Goal: Information Seeking & Learning: Learn about a topic

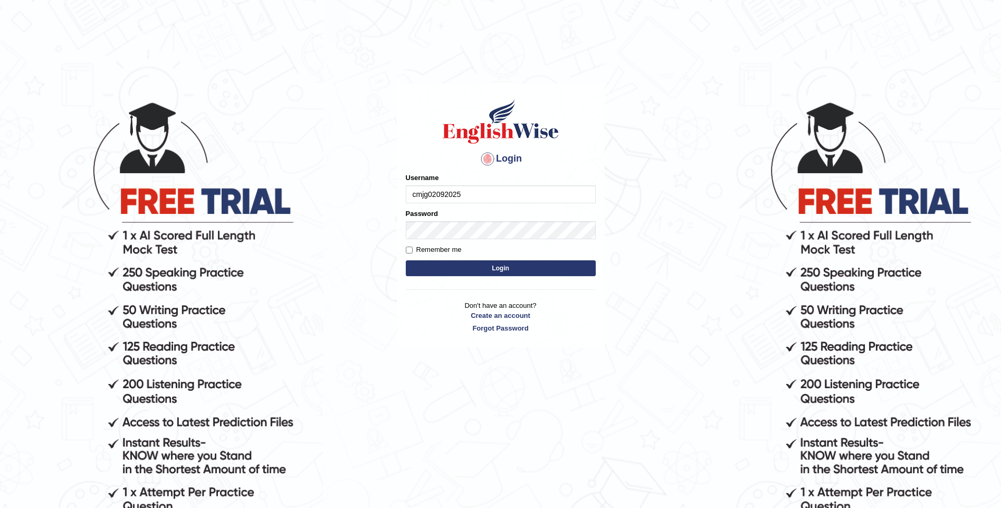
type input "cmjg02092025"
click at [406, 260] on button "Login" at bounding box center [501, 268] width 190 height 16
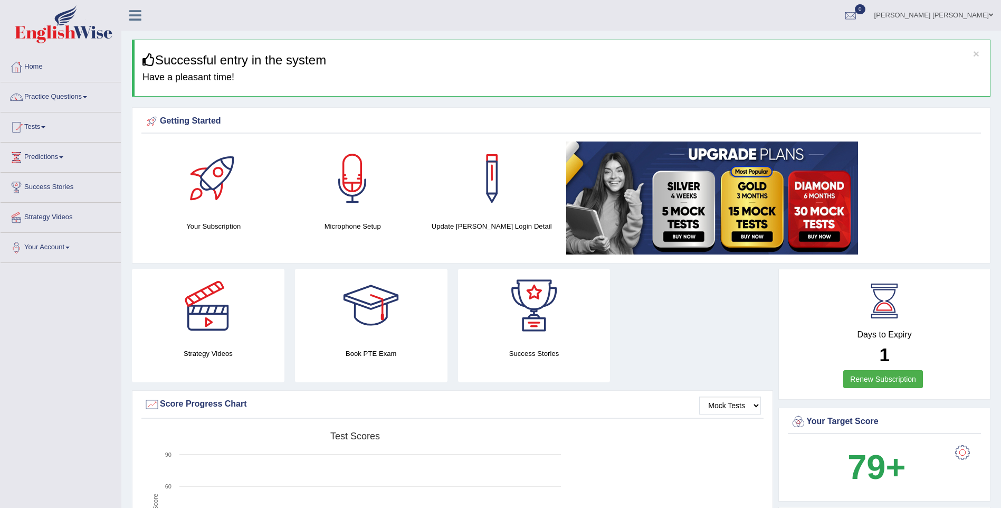
click at [54, 97] on link "Practice Questions" at bounding box center [61, 95] width 120 height 26
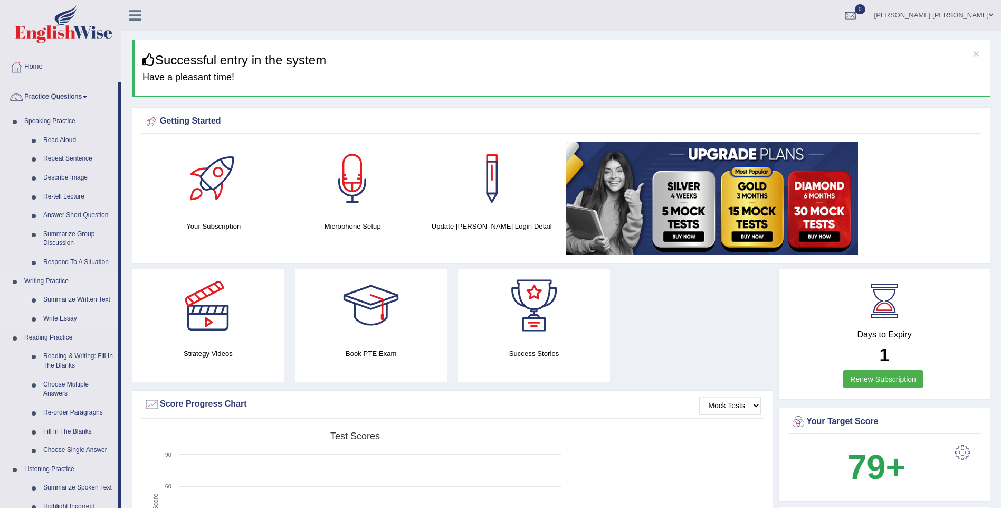
click at [70, 300] on link "Summarize Written Text" at bounding box center [79, 299] width 80 height 19
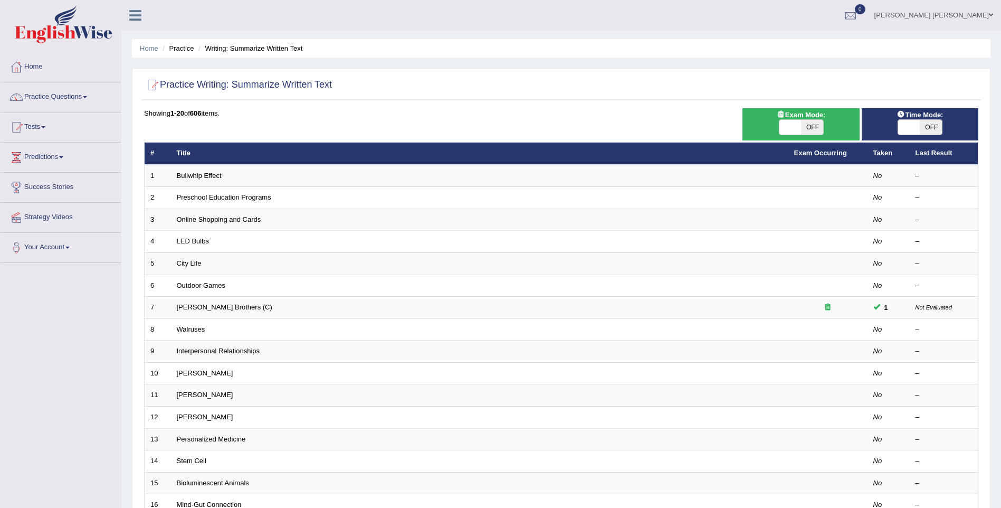
click at [809, 128] on span "OFF" at bounding box center [812, 127] width 22 height 15
checkbox input "true"
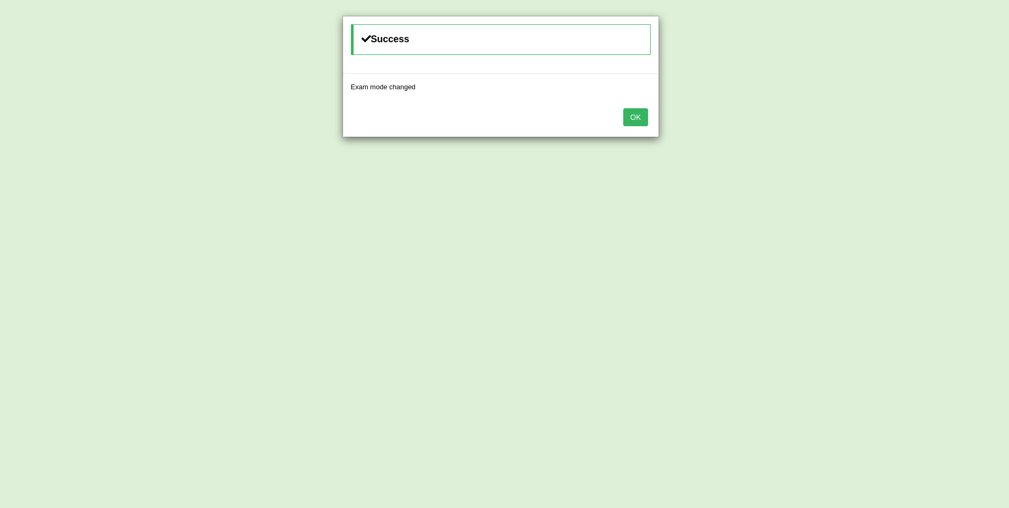
click at [639, 118] on button "OK" at bounding box center [635, 117] width 24 height 18
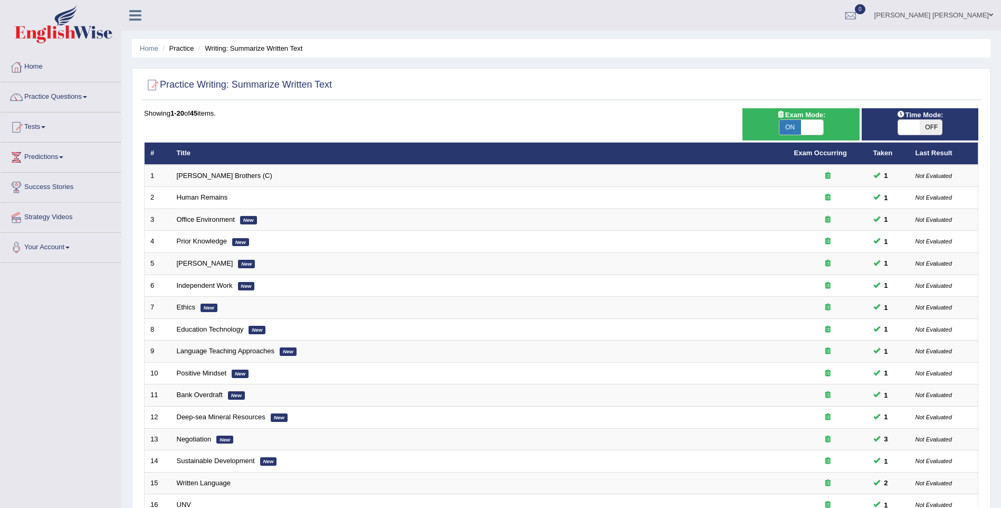
click at [930, 128] on span "OFF" at bounding box center [931, 127] width 22 height 15
checkbox input "true"
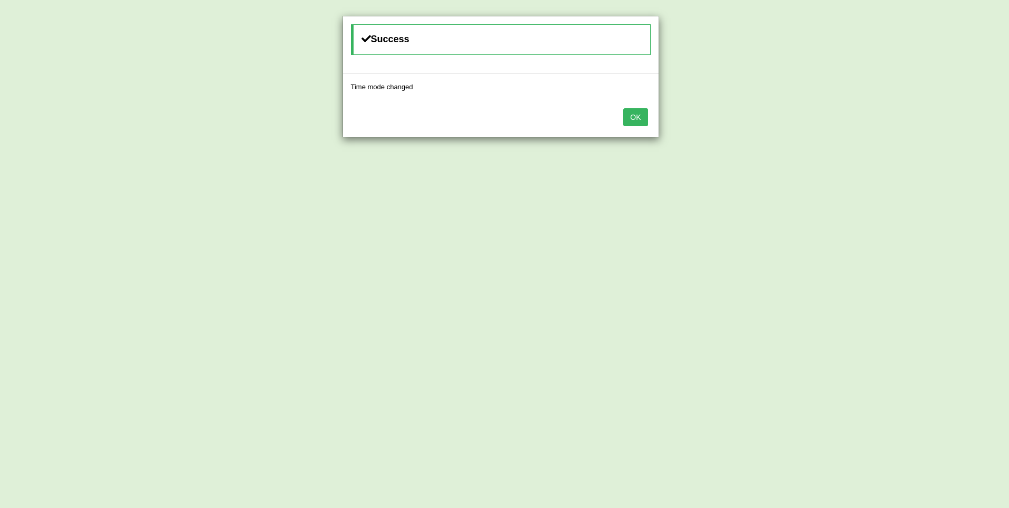
click at [631, 119] on button "OK" at bounding box center [635, 117] width 24 height 18
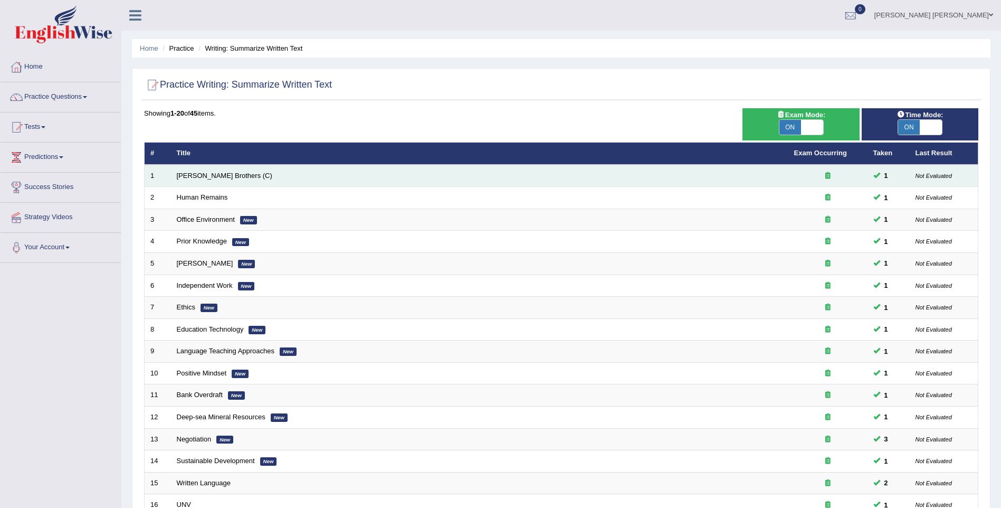
click at [829, 175] on icon at bounding box center [827, 175] width 5 height 7
click at [199, 175] on link "Wright Brothers (C)" at bounding box center [225, 176] width 96 height 8
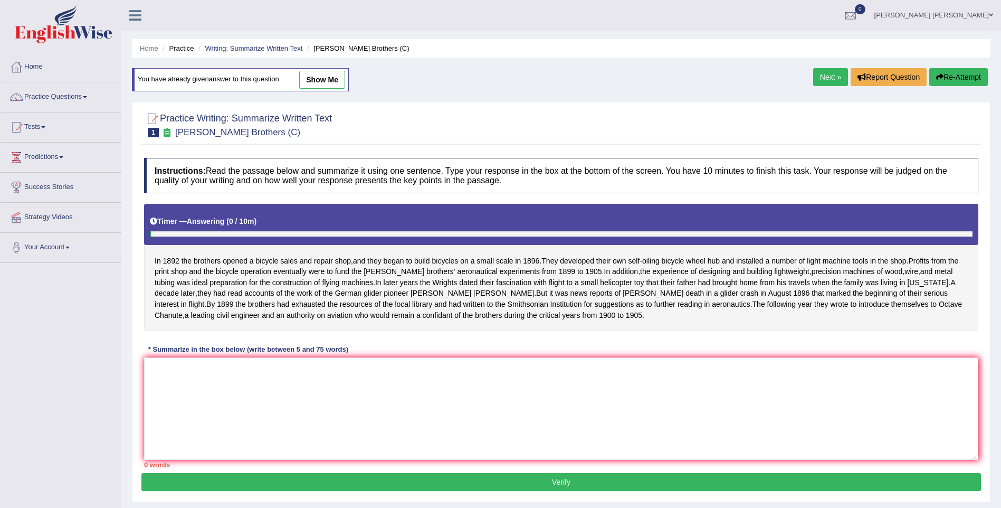
click at [329, 82] on link "show me" at bounding box center [322, 80] width 46 height 18
type textarea "In 1892 the brothers opened a bicycle sales and repair shop, and developed thei…"
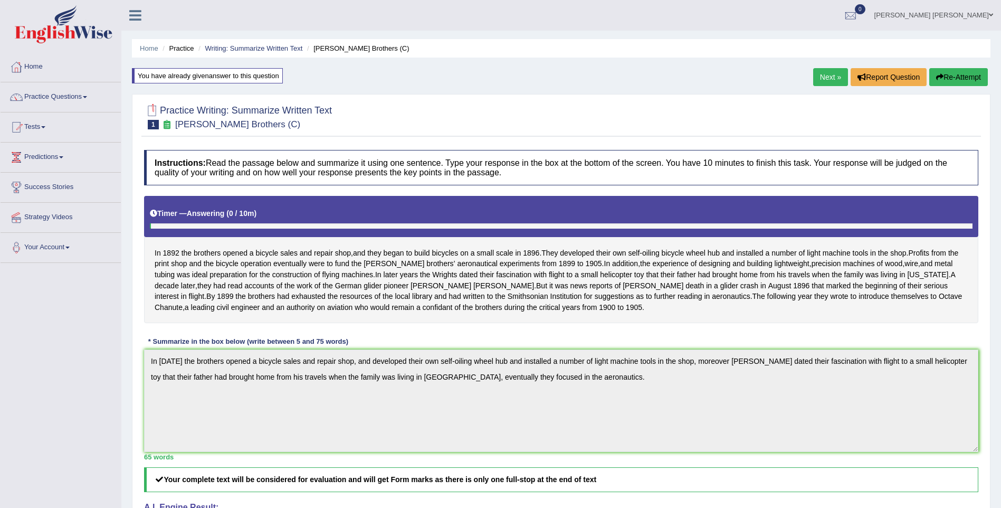
click at [153, 111] on div at bounding box center [152, 111] width 16 height 16
click at [166, 123] on icon at bounding box center [166, 124] width 11 height 9
click at [59, 253] on link "Your Account" at bounding box center [61, 246] width 120 height 26
click at [55, 328] on link "Manage Subscription" at bounding box center [69, 328] width 99 height 19
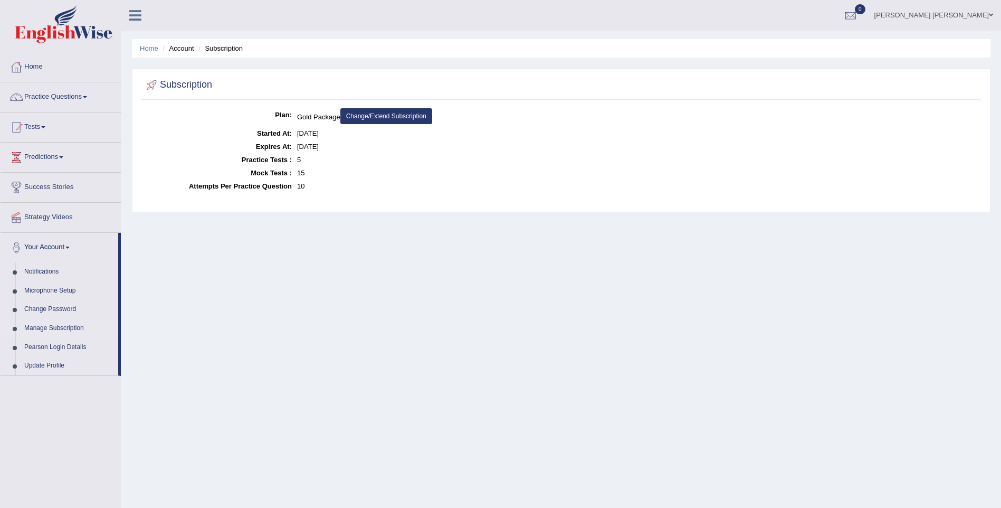
drag, startPoint x: 299, startPoint y: 134, endPoint x: 328, endPoint y: 134, distance: 28.5
click at [328, 134] on dd "[DATE]" at bounding box center [637, 133] width 681 height 13
drag, startPoint x: 328, startPoint y: 134, endPoint x: 344, endPoint y: 141, distance: 17.5
click at [344, 141] on dd "[DATE]" at bounding box center [637, 146] width 681 height 13
drag, startPoint x: 335, startPoint y: 132, endPoint x: 297, endPoint y: 133, distance: 38.5
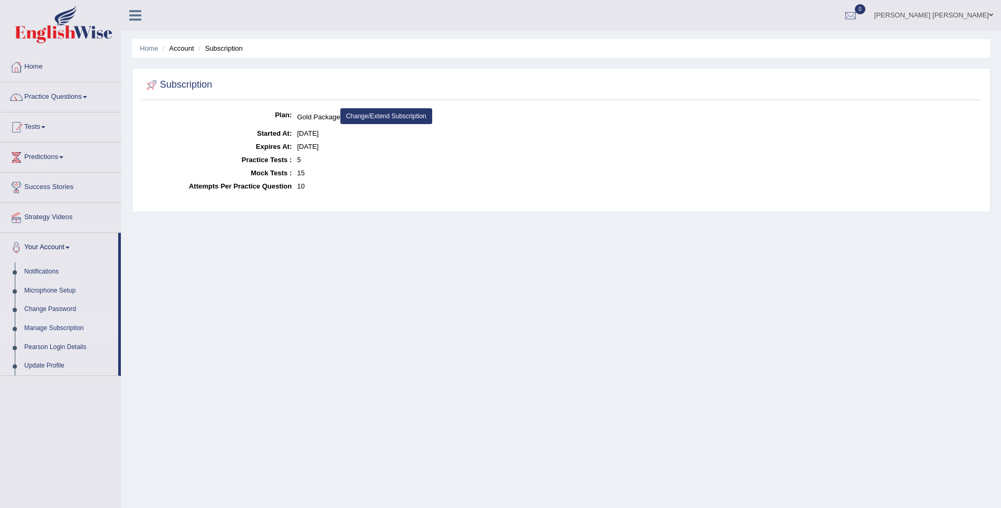
click at [297, 133] on dl "Plan: Gold Package Change/Extend Subscription Started At: Sep 4, 2025 Expires A…" at bounding box center [561, 150] width 834 height 84
click at [38, 68] on link "Home" at bounding box center [61, 65] width 120 height 26
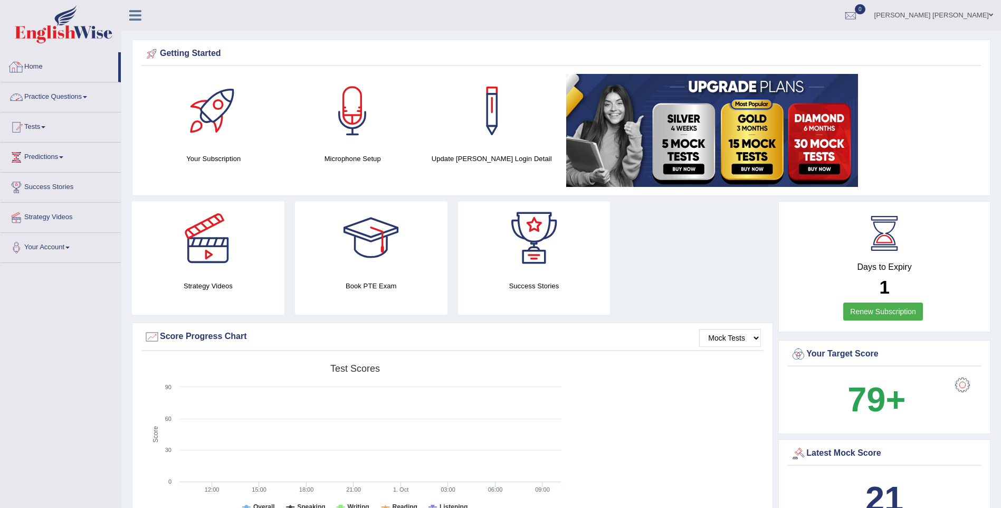
click at [35, 65] on link "Home" at bounding box center [60, 65] width 118 height 26
click at [71, 97] on link "Practice Questions" at bounding box center [61, 95] width 120 height 26
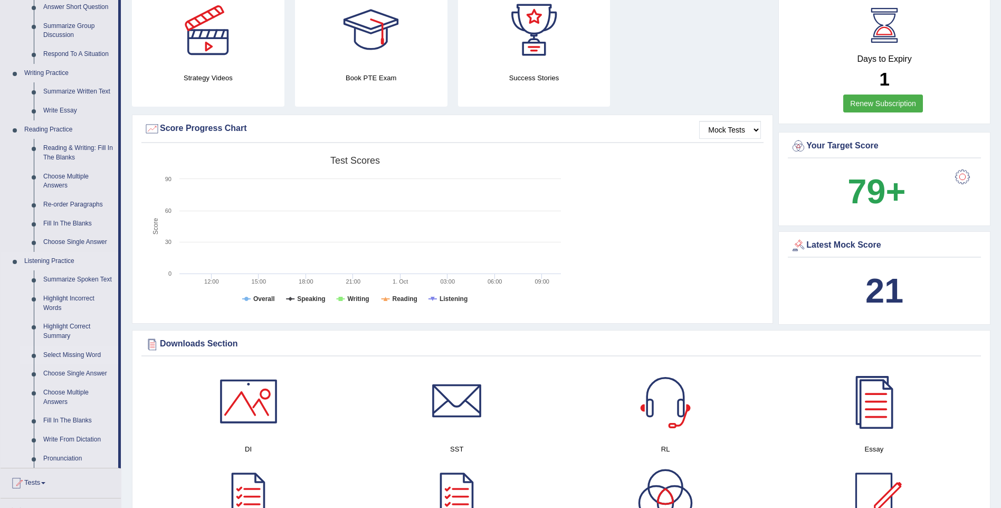
scroll to position [211, 0]
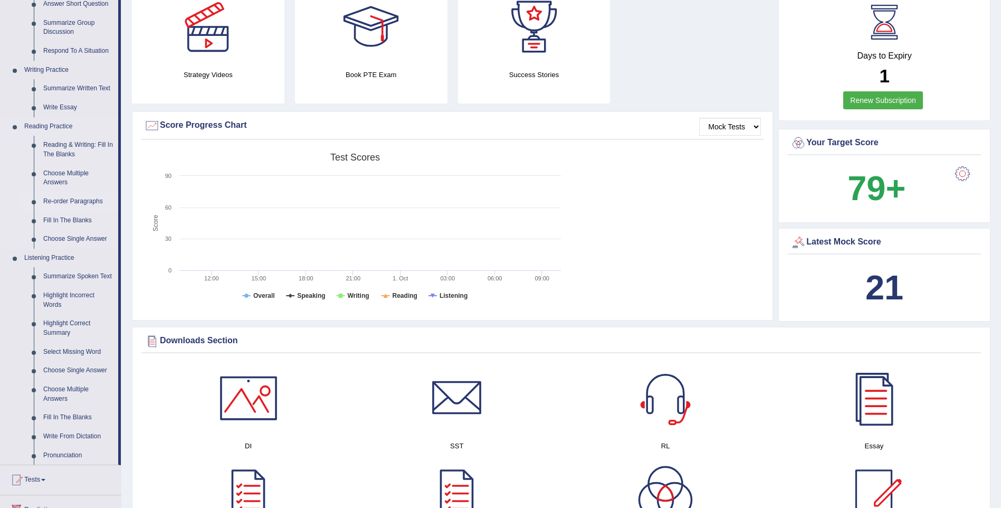
click at [73, 202] on link "Re-order Paragraphs" at bounding box center [79, 201] width 80 height 19
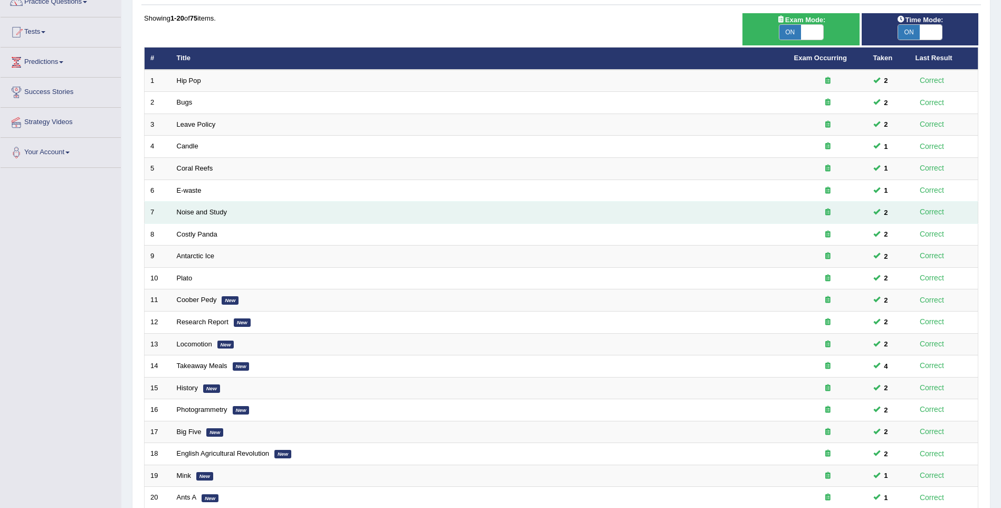
scroll to position [191, 0]
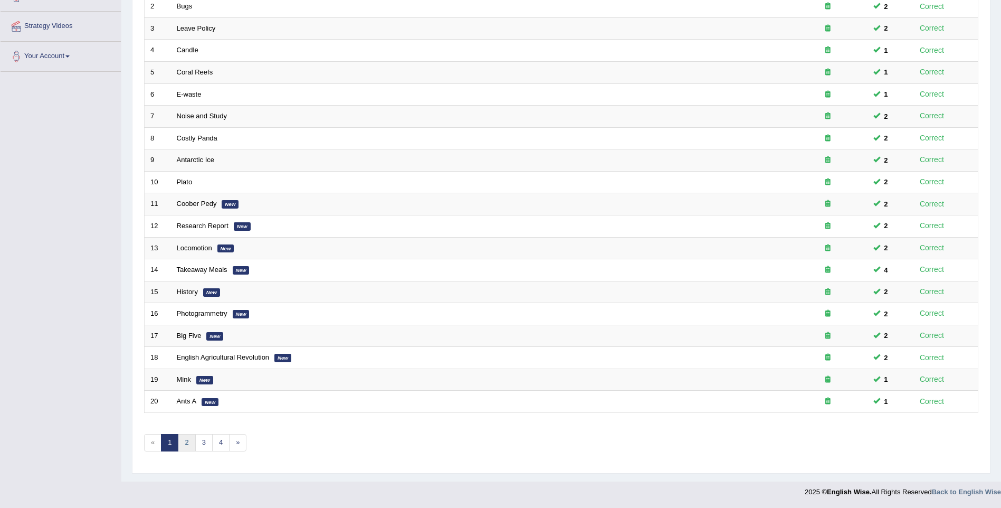
click at [182, 443] on link "2" at bounding box center [186, 442] width 17 height 17
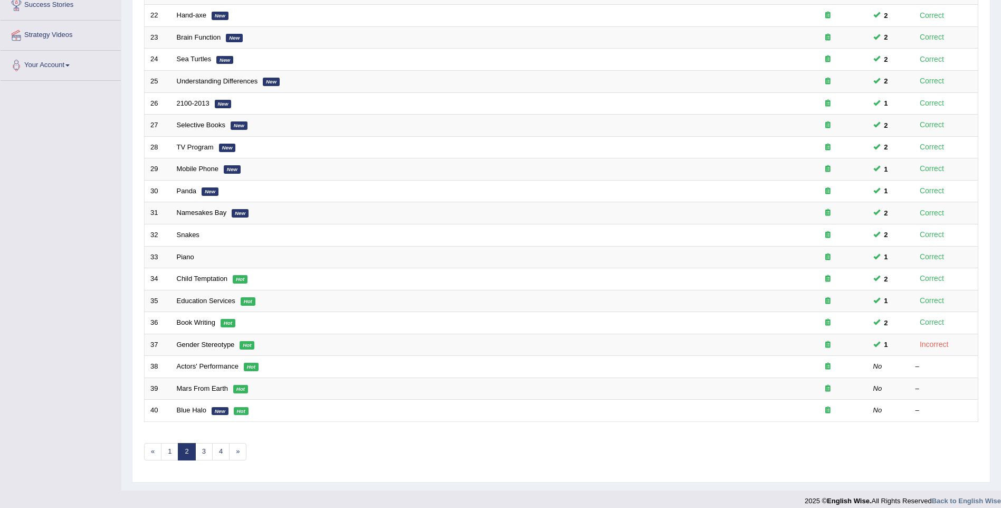
scroll to position [191, 0]
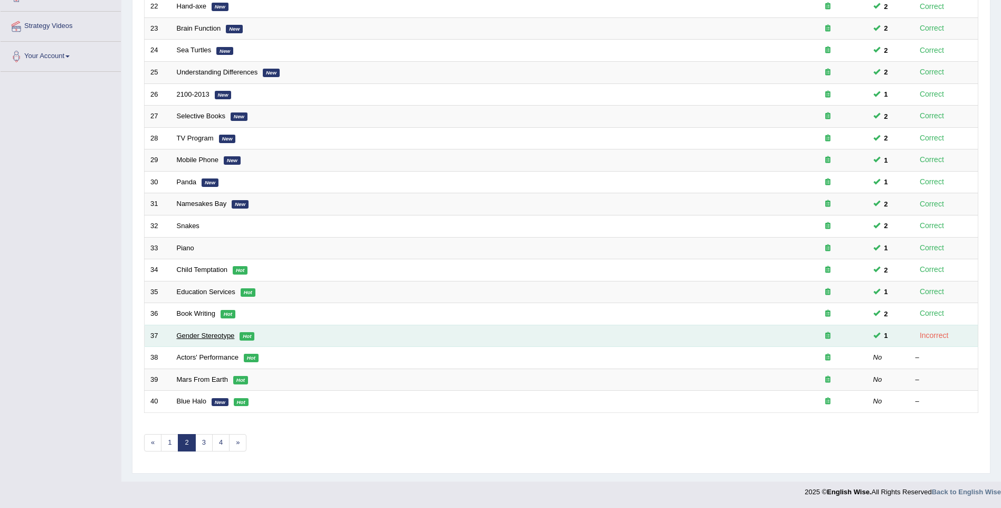
click at [204, 338] on link "Gender Stereotype" at bounding box center [206, 335] width 58 height 8
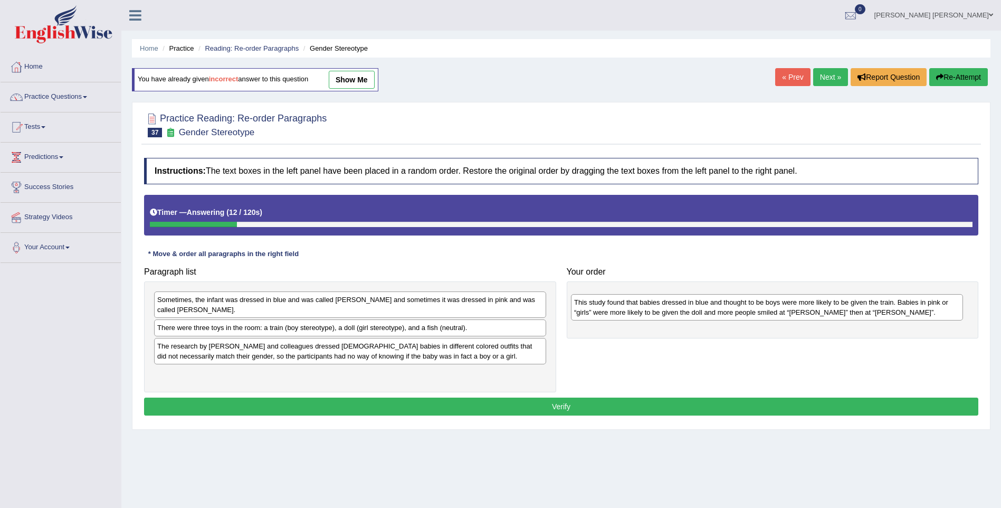
drag, startPoint x: 252, startPoint y: 326, endPoint x: 670, endPoint y: 309, distance: 418.9
click at [670, 309] on div "This study found that babies dressed in blue and thought to be boys were more l…" at bounding box center [767, 307] width 392 height 26
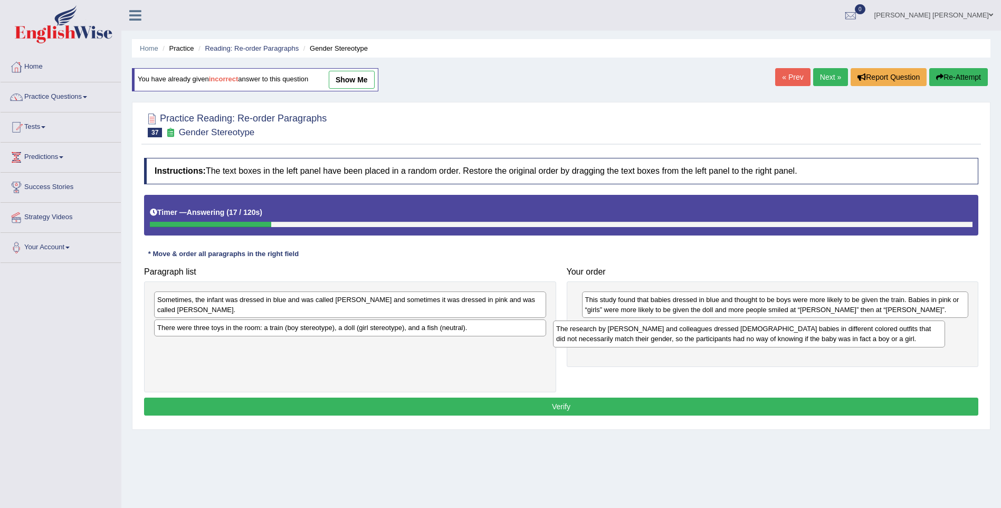
drag, startPoint x: 258, startPoint y: 343, endPoint x: 658, endPoint y: 336, distance: 399.6
click at [658, 336] on div "The research by [PERSON_NAME] and colleagues dressed [DEMOGRAPHIC_DATA] babies …" at bounding box center [749, 333] width 392 height 26
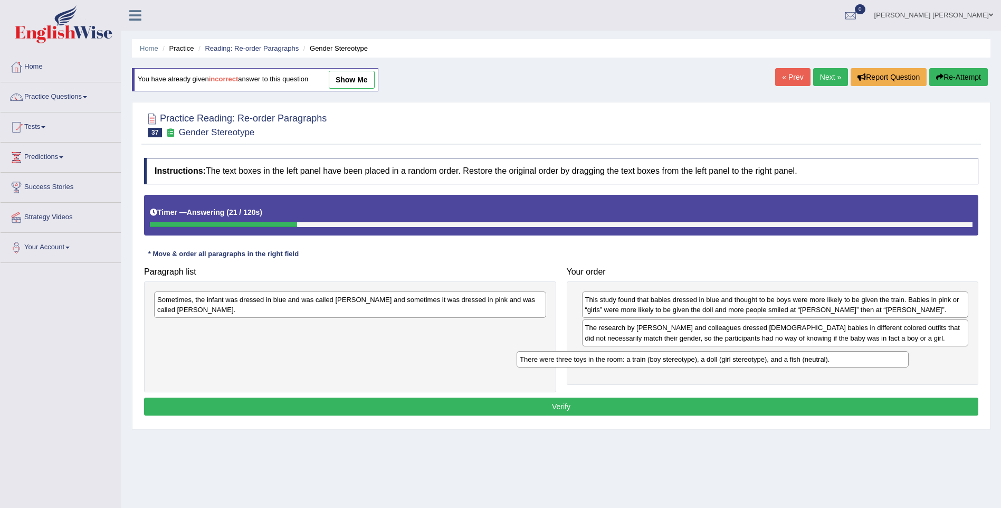
drag, startPoint x: 243, startPoint y: 322, endPoint x: 605, endPoint y: 364, distance: 365.0
click at [605, 364] on div "There were three toys in the room: a train (boy stereotype), a doll (girl stere…" at bounding box center [713, 359] width 392 height 16
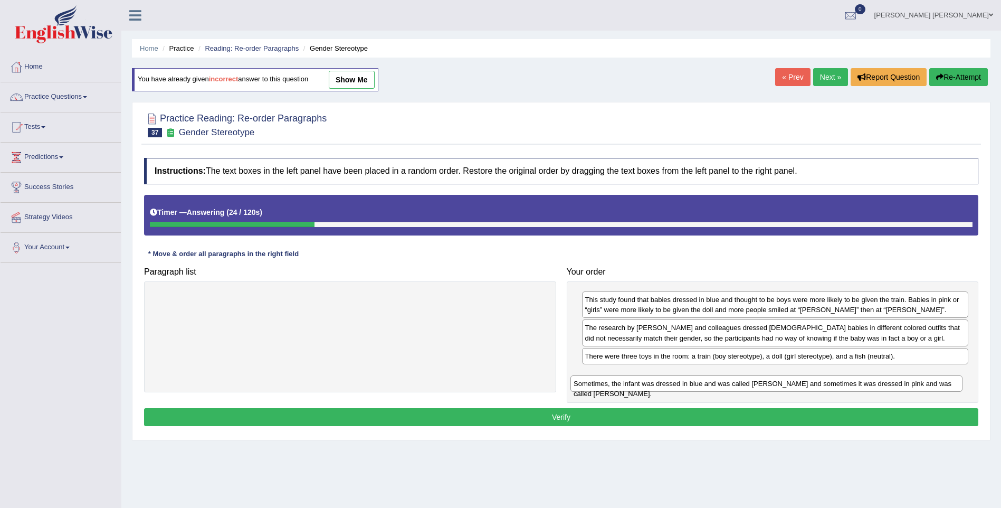
drag, startPoint x: 344, startPoint y: 300, endPoint x: 760, endPoint y: 384, distance: 424.8
click at [760, 384] on div "Sometimes, the infant was dressed in blue and was called [PERSON_NAME] and some…" at bounding box center [767, 383] width 392 height 16
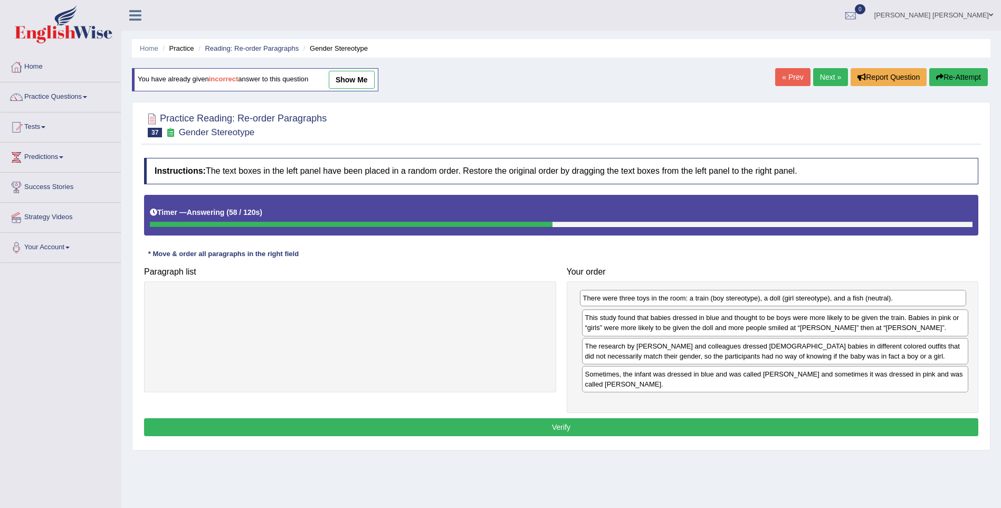
drag, startPoint x: 625, startPoint y: 359, endPoint x: 623, endPoint y: 301, distance: 58.1
click at [623, 301] on div "There were three toys in the room: a train (boy stereotype), a doll (girl stere…" at bounding box center [773, 298] width 387 height 16
drag, startPoint x: 624, startPoint y: 358, endPoint x: 623, endPoint y: 328, distance: 29.6
click at [623, 328] on div "The research by [PERSON_NAME] and colleagues dressed [DEMOGRAPHIC_DATA] babies …" at bounding box center [774, 321] width 387 height 26
click at [588, 421] on button "Verify" at bounding box center [561, 427] width 834 height 18
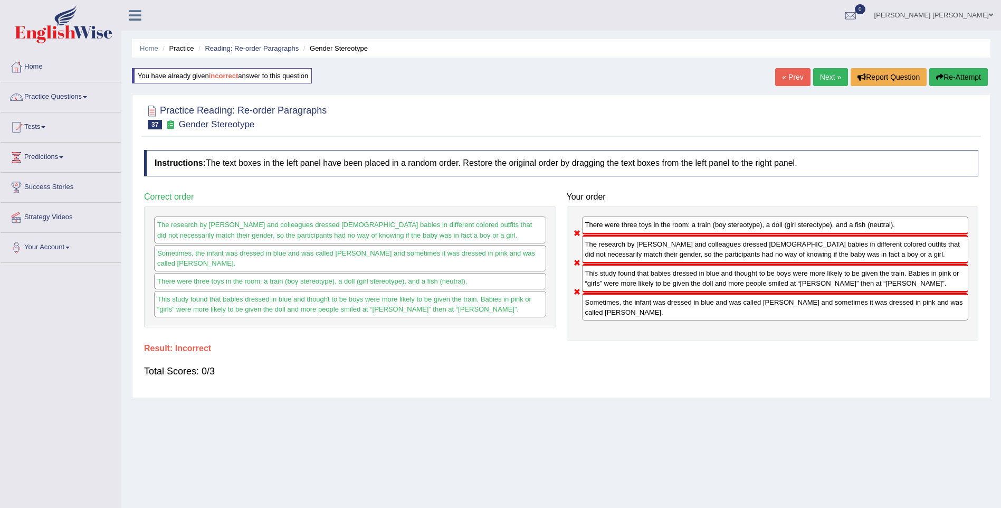
click at [953, 77] on button "Re-Attempt" at bounding box center [958, 77] width 59 height 18
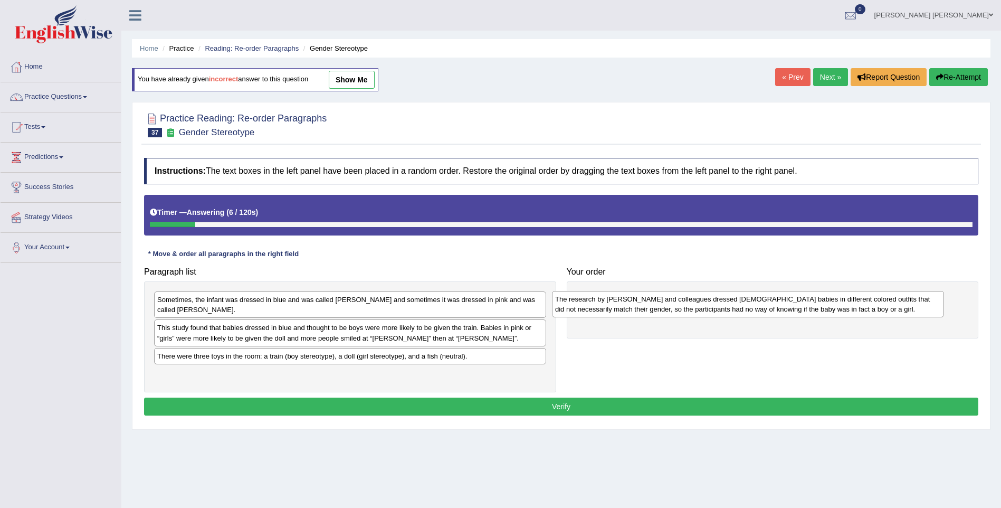
drag, startPoint x: 225, startPoint y: 373, endPoint x: 623, endPoint y: 308, distance: 403.2
click at [623, 308] on div "The research by [PERSON_NAME] and colleagues dressed [DEMOGRAPHIC_DATA] babies …" at bounding box center [748, 304] width 392 height 26
click at [956, 14] on link "[PERSON_NAME] [PERSON_NAME]" at bounding box center [934, 13] width 135 height 27
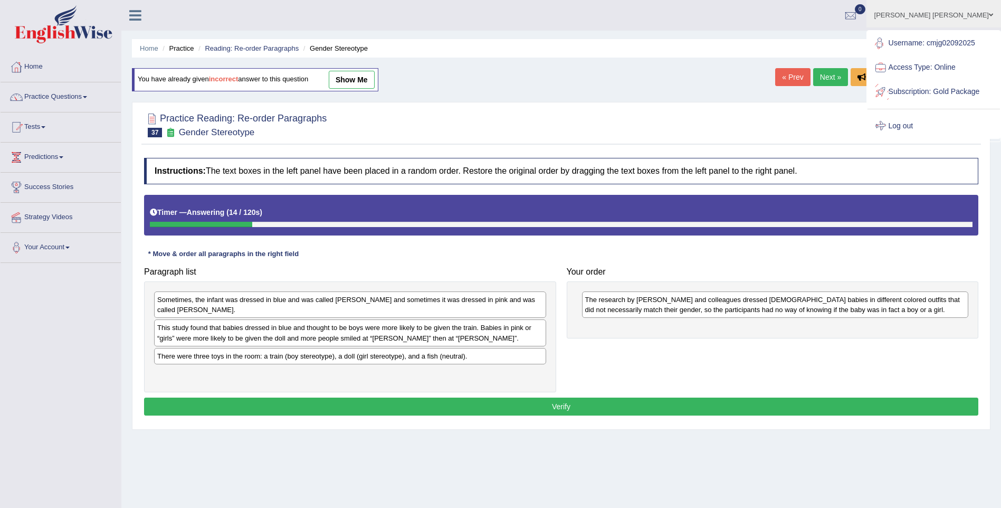
click at [921, 138] on link "Log out" at bounding box center [934, 126] width 132 height 24
